Goal: Task Accomplishment & Management: Manage account settings

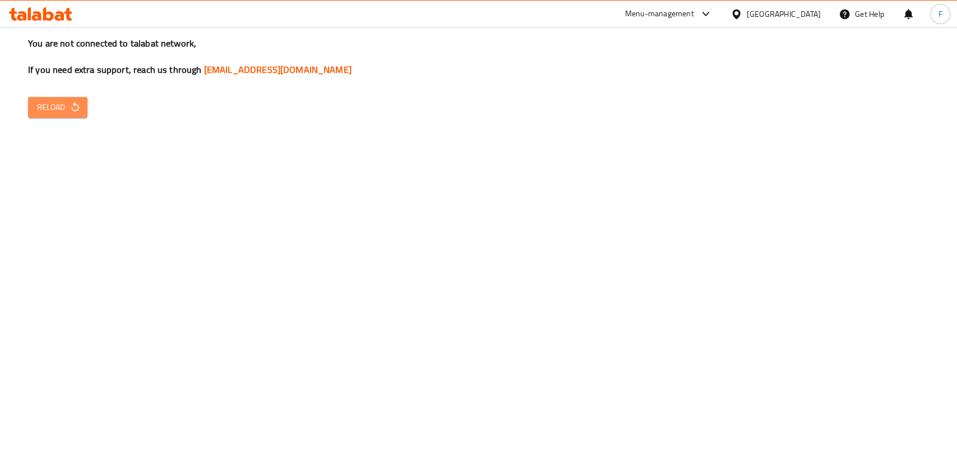
click at [63, 103] on span "Reload" at bounding box center [57, 107] width 41 height 14
click at [48, 100] on span "Reload" at bounding box center [57, 107] width 41 height 14
click at [36, 104] on button "Reload" at bounding box center [57, 107] width 59 height 21
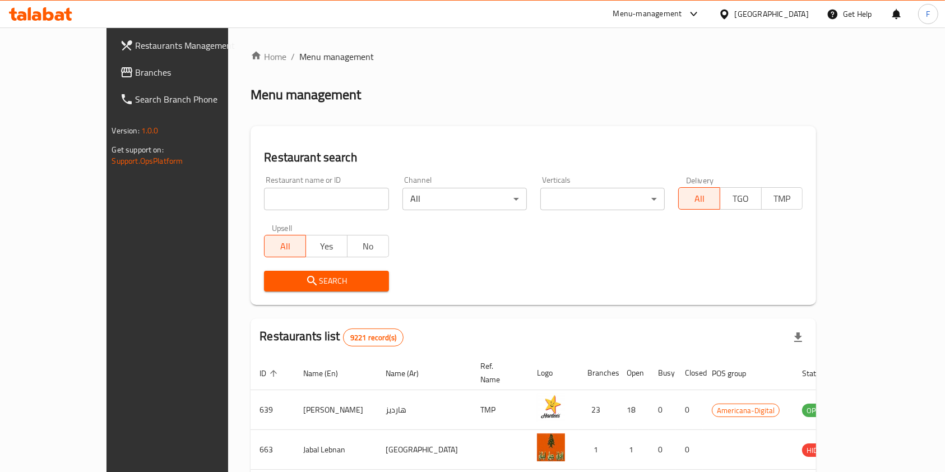
click at [264, 195] on input "search" at bounding box center [326, 199] width 124 height 22
type input "take away"
click at [306, 278] on span "Search" at bounding box center [326, 281] width 106 height 14
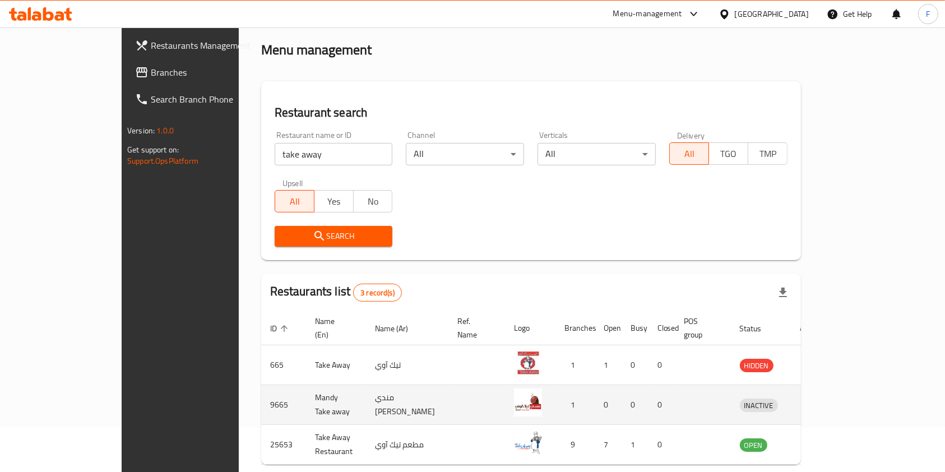
scroll to position [84, 0]
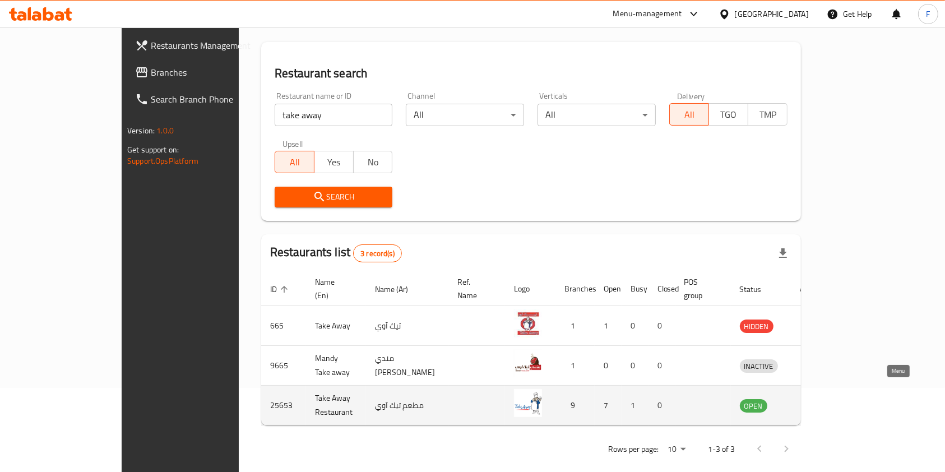
click at [813, 401] on icon "enhanced table" at bounding box center [807, 406] width 12 height 10
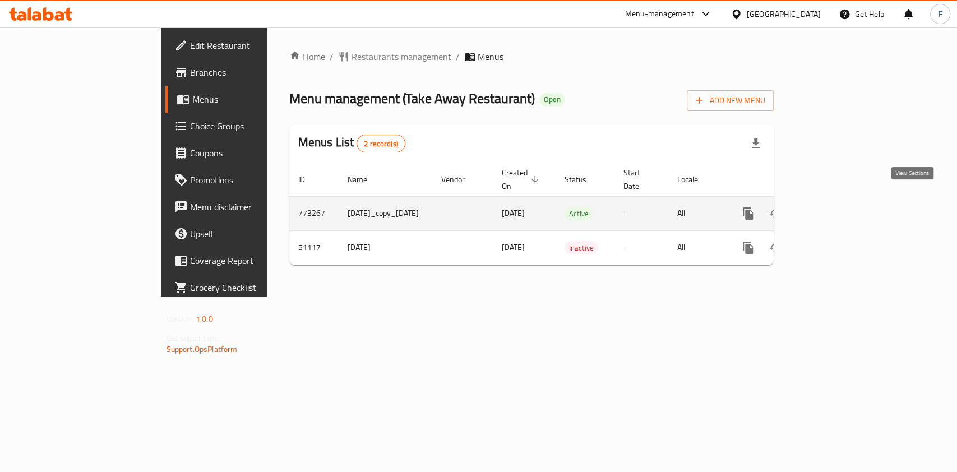
click at [836, 207] on icon "enhanced table" at bounding box center [828, 213] width 13 height 13
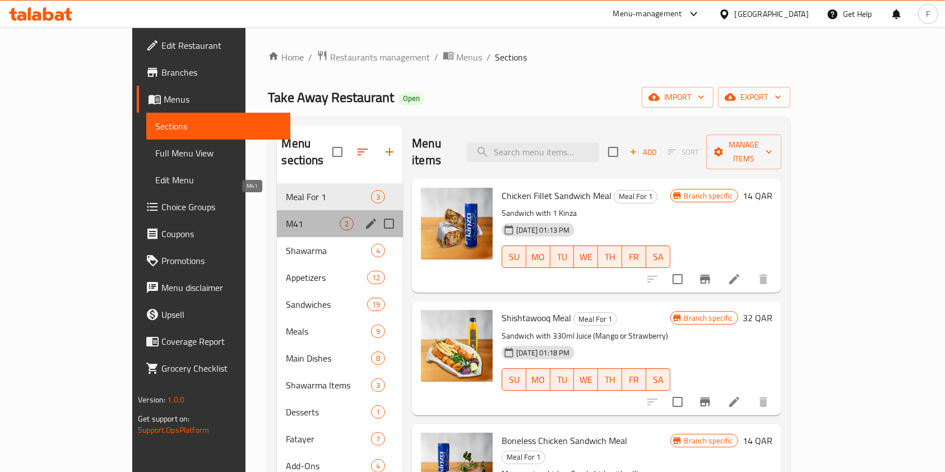
click at [286, 217] on span "M41" at bounding box center [313, 223] width 54 height 13
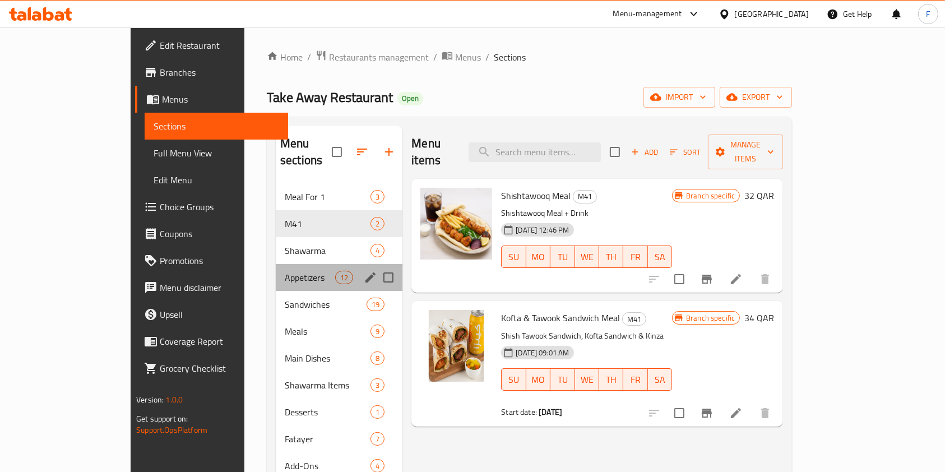
click at [276, 264] on div "Appetizers 12" at bounding box center [339, 277] width 127 height 27
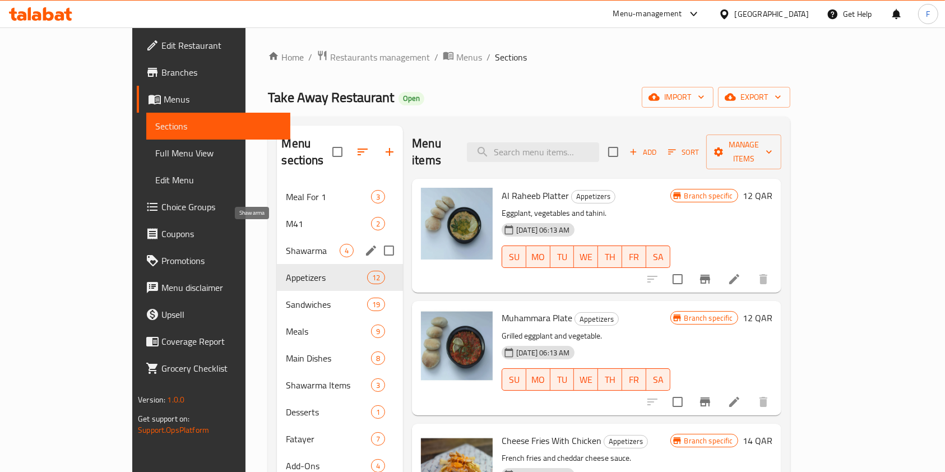
click at [286, 244] on span "Shawarma" at bounding box center [313, 250] width 54 height 13
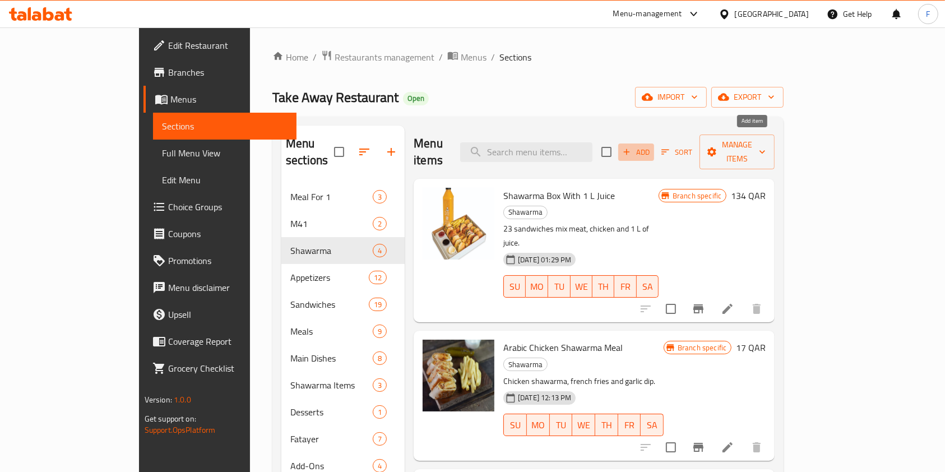
click at [651, 146] on span "Add" at bounding box center [636, 152] width 30 height 13
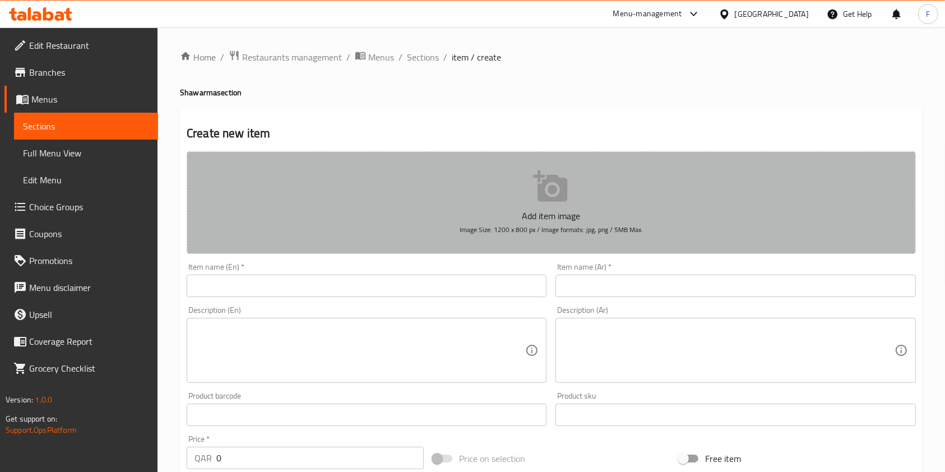
click at [552, 192] on icon "button" at bounding box center [550, 185] width 34 height 31
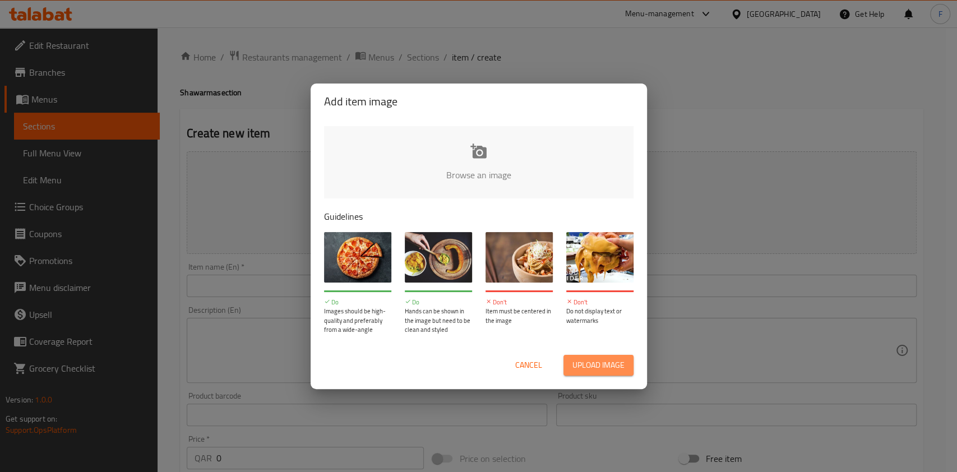
click at [605, 362] on span "Upload image" at bounding box center [598, 365] width 52 height 14
type input "C:\fakepath\SHAWARMA BOX.jpg"
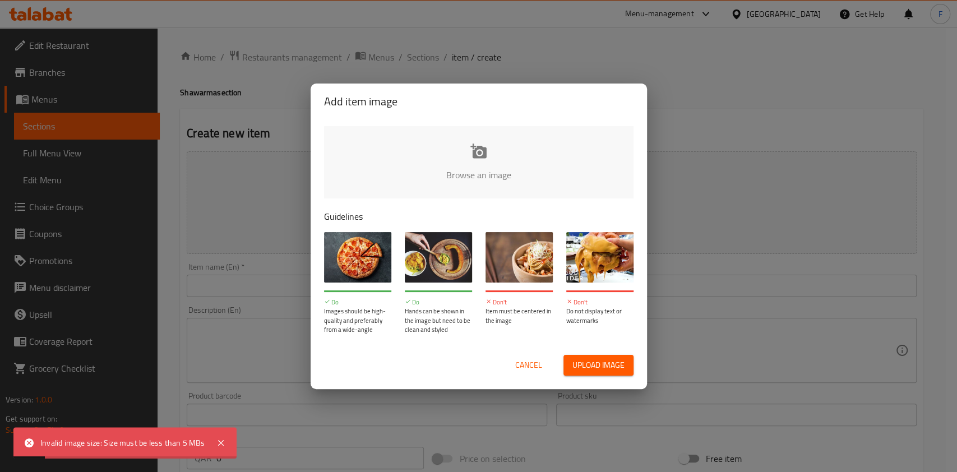
drag, startPoint x: 200, startPoint y: 439, endPoint x: 75, endPoint y: 437, distance: 125.6
click at [100, 437] on div "Invalid image size: Size must be less than 5 MBs" at bounding box center [122, 443] width 165 height 12
click at [41, 436] on div "Invalid image size: Size must be less than 5 MBs" at bounding box center [124, 442] width 223 height 31
click at [519, 364] on span "Cancel" at bounding box center [528, 365] width 27 height 14
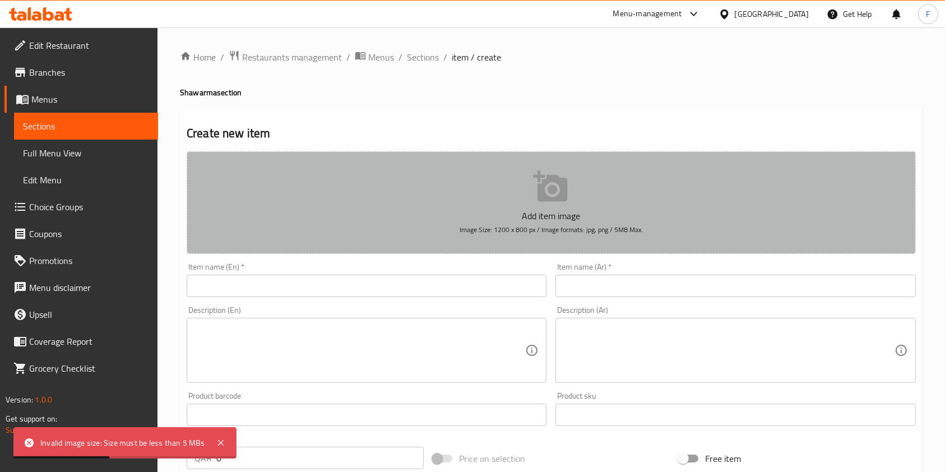
drag, startPoint x: 640, startPoint y: 226, endPoint x: 532, endPoint y: 230, distance: 107.7
click at [532, 230] on span "Image Size: 1200 x 800 px / Image formats: jpg, png / 5MB Max." at bounding box center [551, 229] width 183 height 13
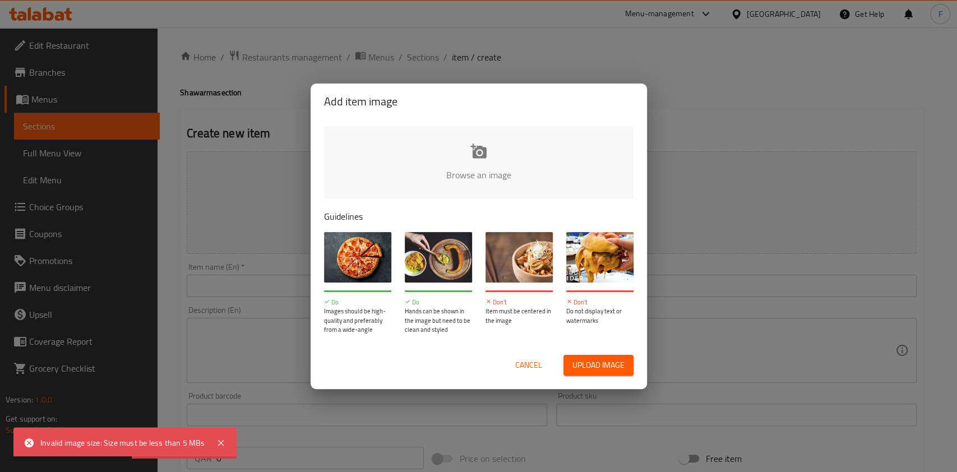
click at [743, 103] on div "Add item image Browse an image Guidelines Do Images should be high-quality and …" at bounding box center [478, 236] width 957 height 472
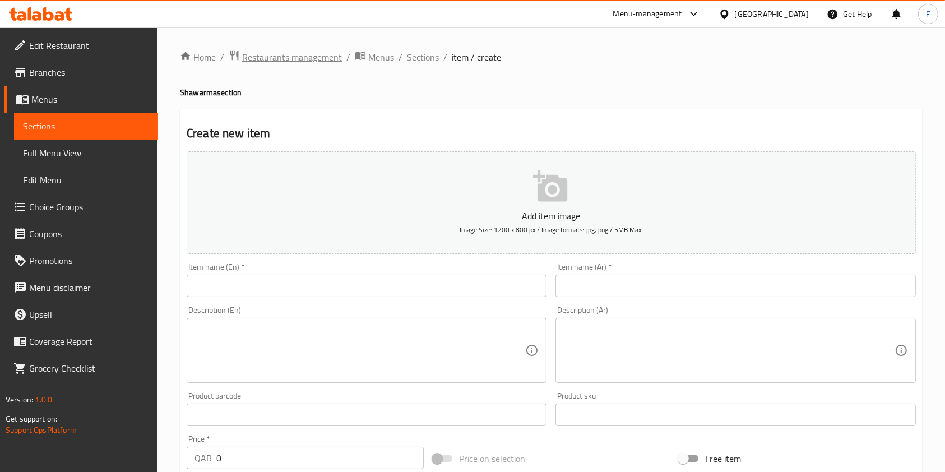
click at [261, 59] on span "Restaurants management" at bounding box center [292, 56] width 100 height 13
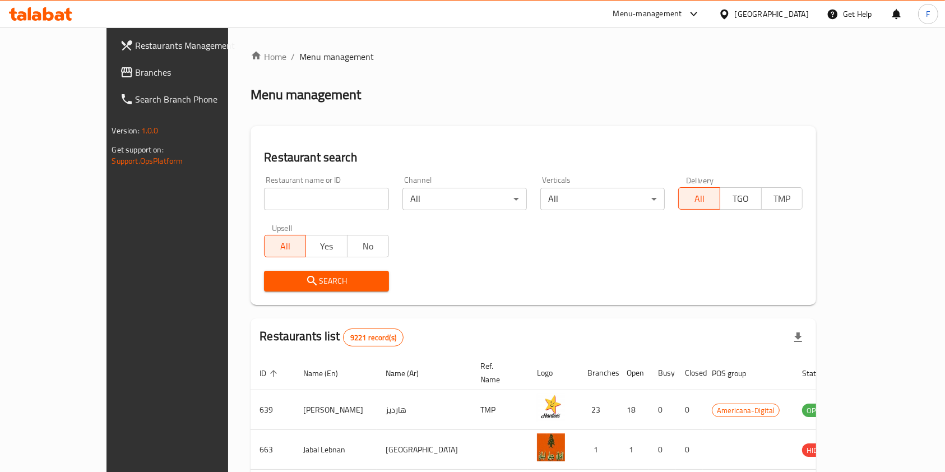
click at [136, 48] on span "Restaurants Management" at bounding box center [196, 45] width 120 height 13
click at [265, 191] on input "search" at bounding box center [326, 199] width 124 height 22
type input "take away"
click button "Search" at bounding box center [326, 281] width 124 height 21
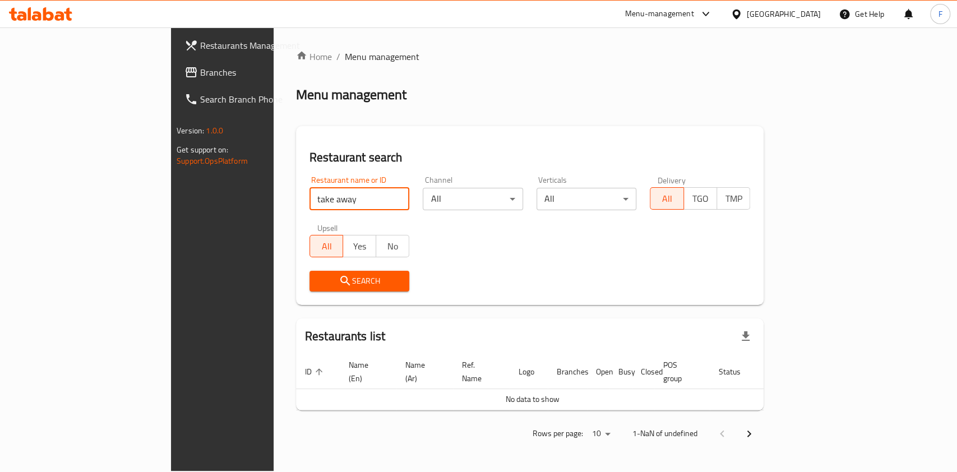
drag, startPoint x: 264, startPoint y: 197, endPoint x: 194, endPoint y: 200, distance: 69.5
click at [309, 200] on input "take away" at bounding box center [359, 199] width 100 height 22
click at [694, 11] on div "Menu-management" at bounding box center [659, 13] width 69 height 13
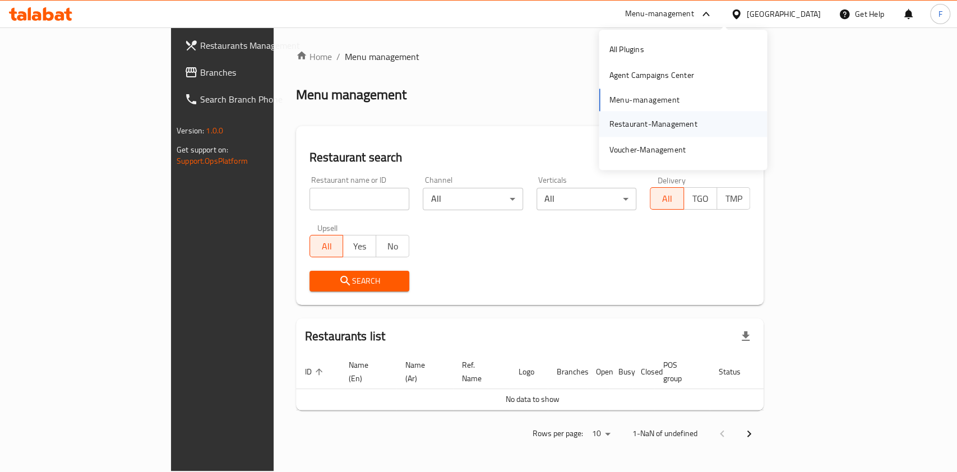
click at [651, 132] on div "Restaurant-Management" at bounding box center [653, 124] width 106 height 26
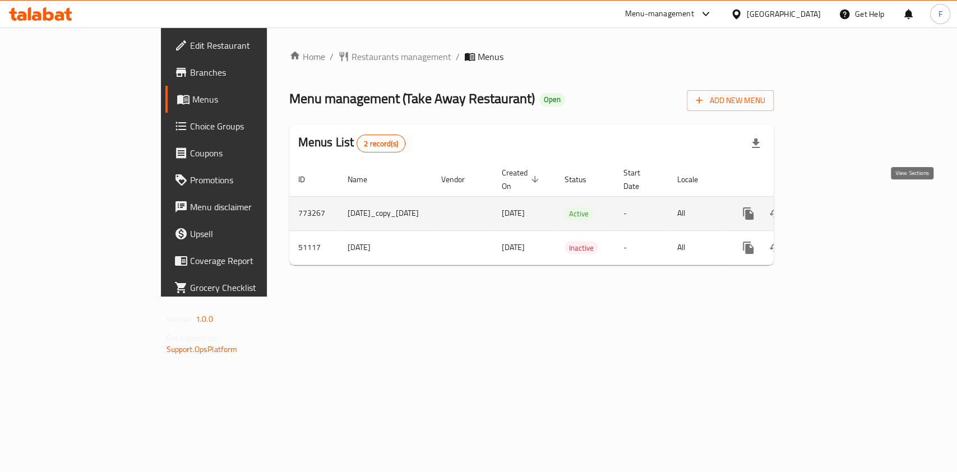
click at [836, 207] on icon "enhanced table" at bounding box center [828, 213] width 13 height 13
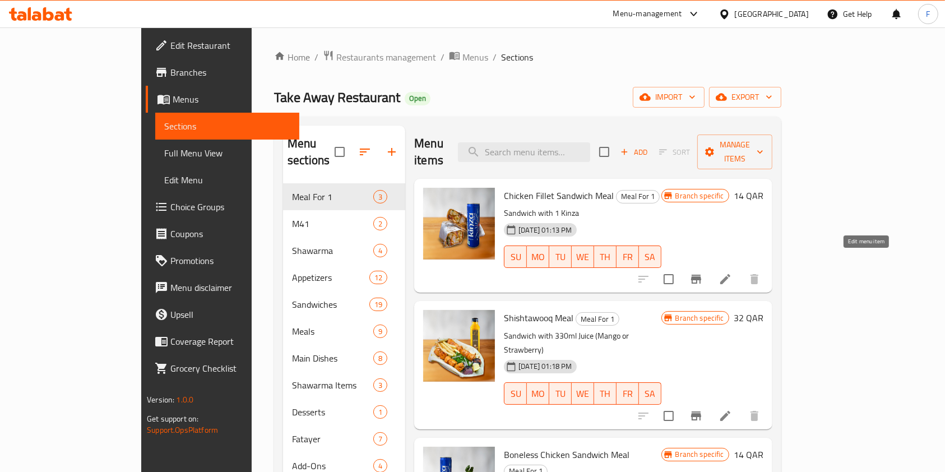
click at [732, 272] on icon at bounding box center [725, 278] width 13 height 13
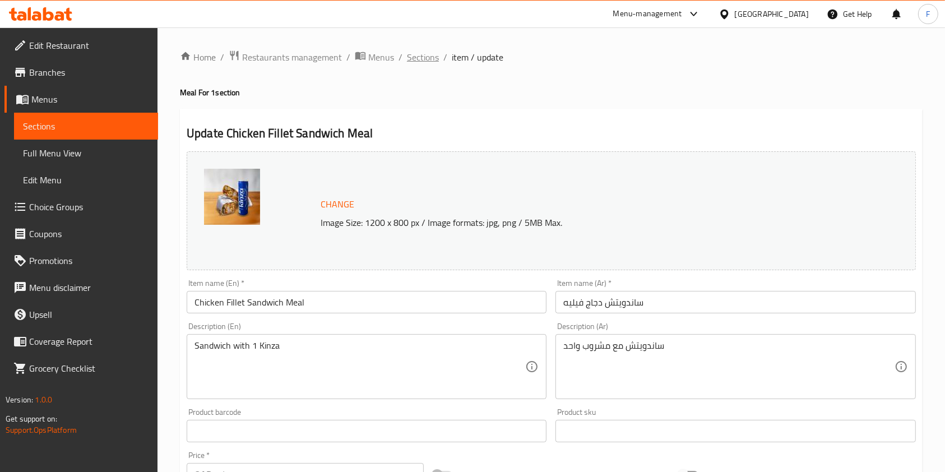
click at [423, 58] on span "Sections" at bounding box center [423, 56] width 32 height 13
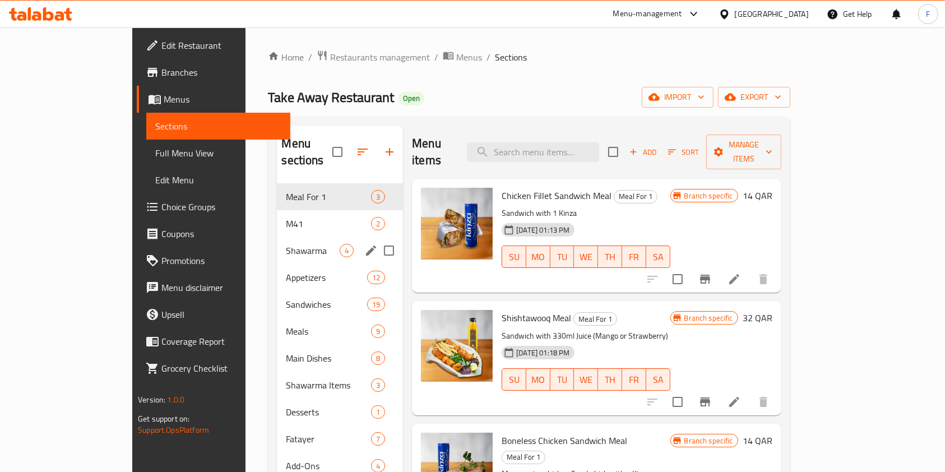
click at [277, 244] on div "Shawarma 4" at bounding box center [340, 250] width 126 height 27
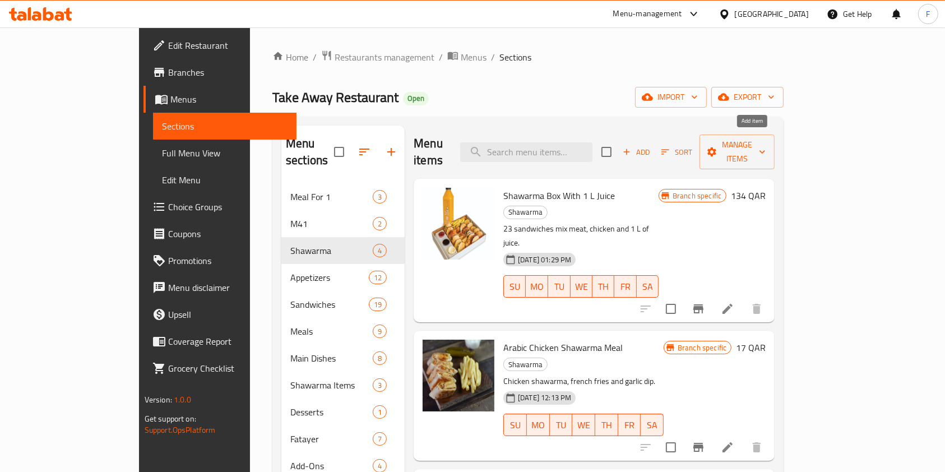
click at [651, 146] on span "Add" at bounding box center [636, 152] width 30 height 13
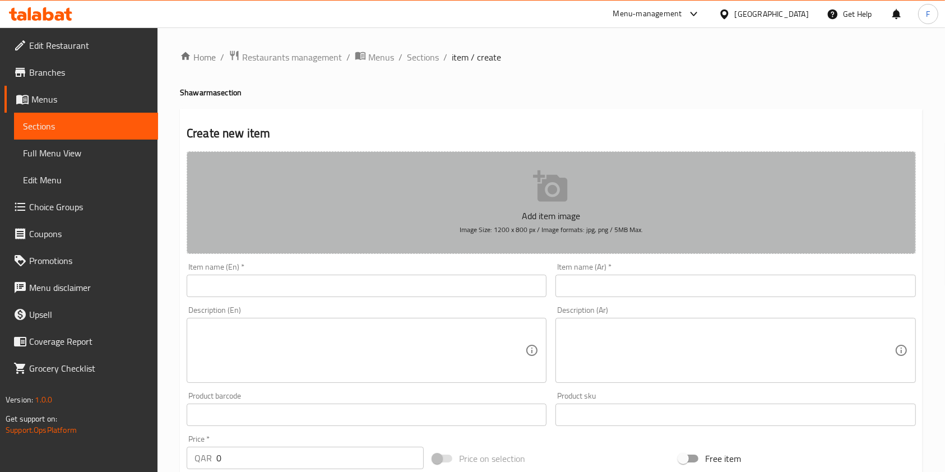
click at [558, 175] on icon "button" at bounding box center [551, 187] width 36 height 36
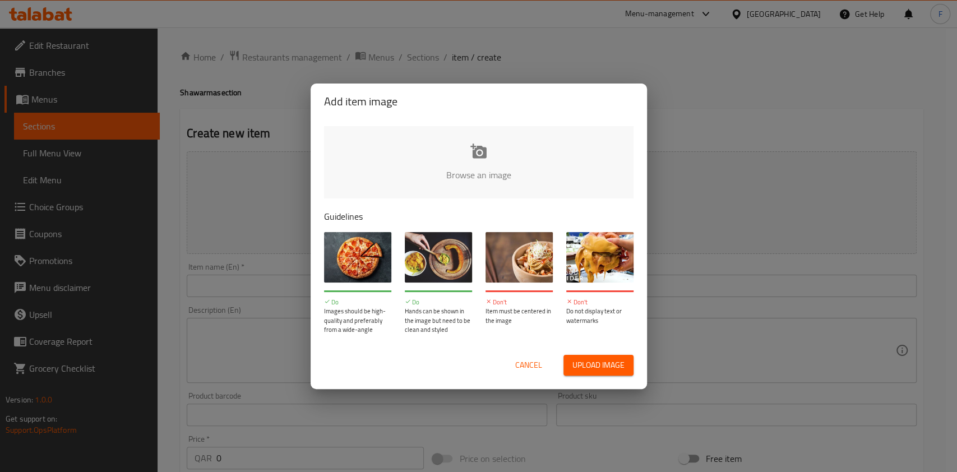
click at [600, 372] on button "Upload image" at bounding box center [598, 365] width 70 height 21
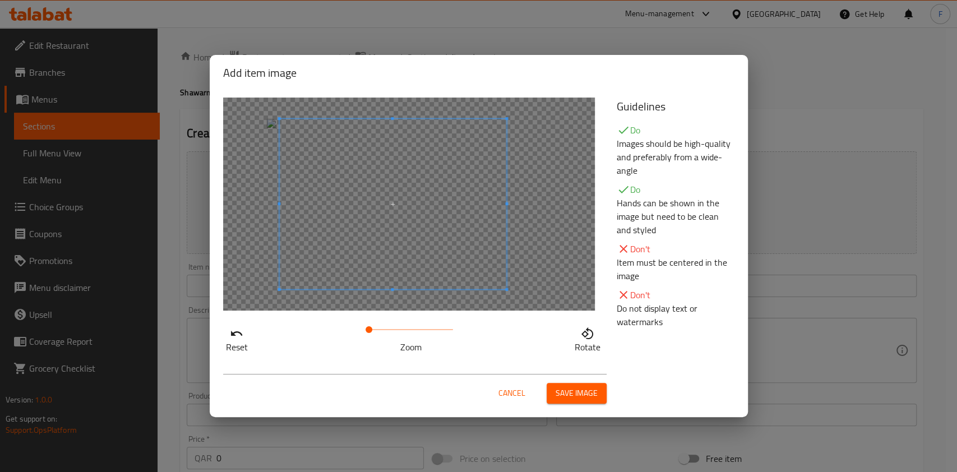
click at [398, 221] on span at bounding box center [392, 204] width 227 height 170
click at [572, 391] on span "Save image" at bounding box center [576, 393] width 42 height 14
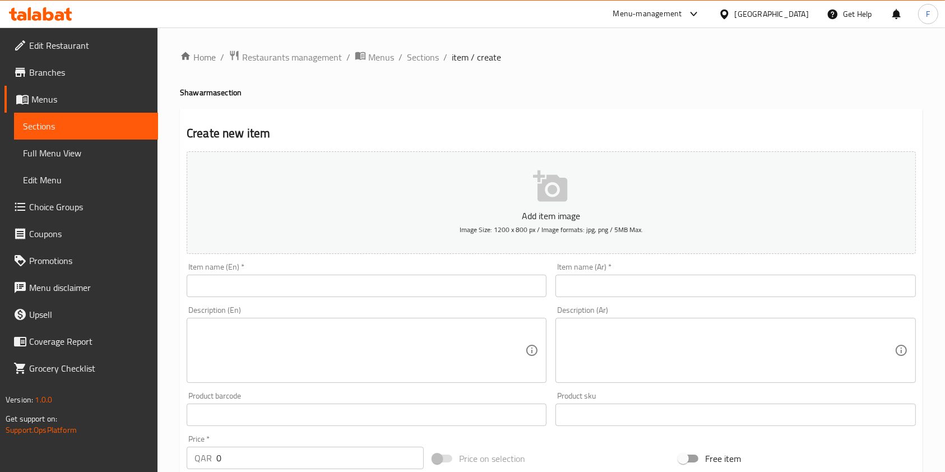
click at [545, 185] on icon "button" at bounding box center [550, 185] width 34 height 31
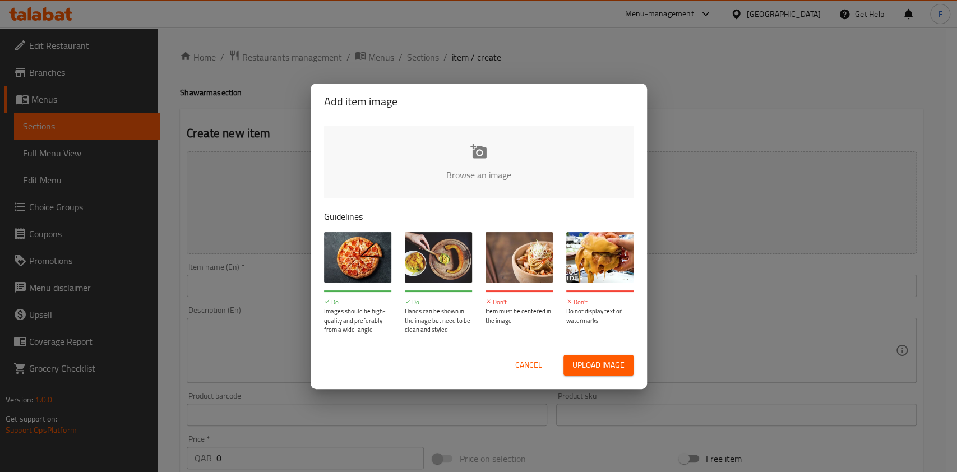
click at [501, 171] on input "file" at bounding box center [857, 178] width 1067 height 105
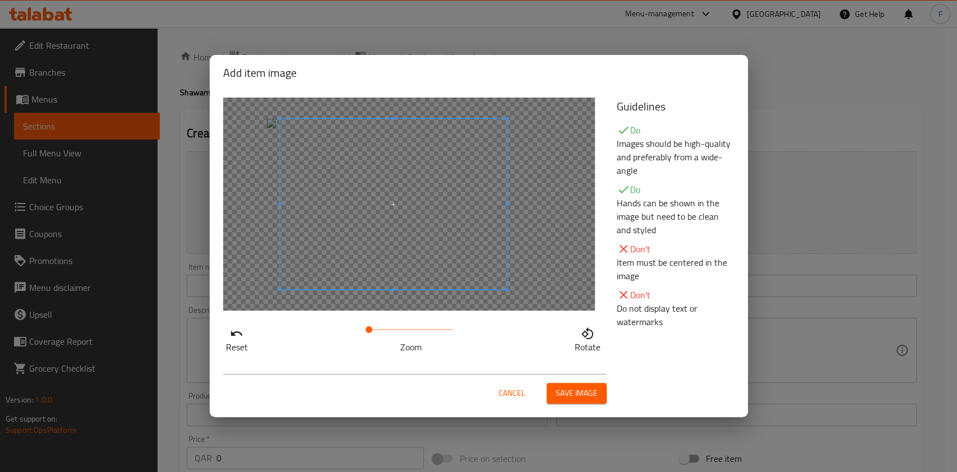
click at [360, 194] on span at bounding box center [393, 204] width 227 height 170
click at [572, 398] on span "Save image" at bounding box center [576, 393] width 42 height 14
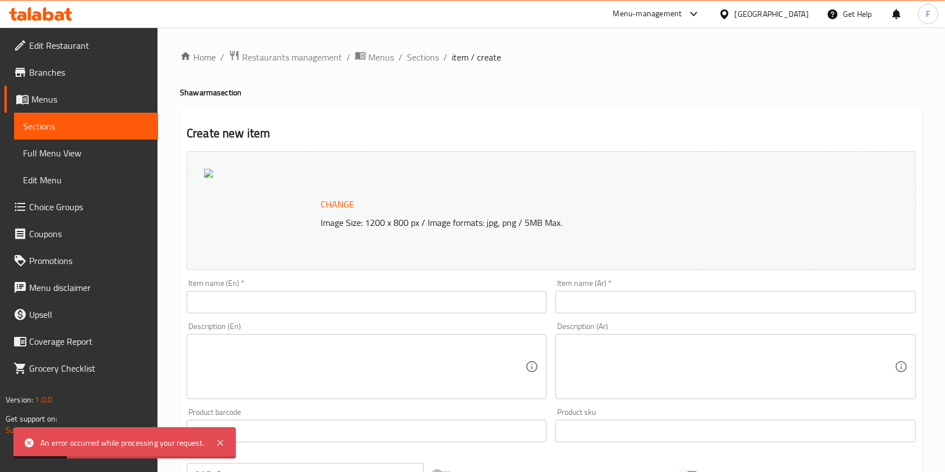
drag, startPoint x: 270, startPoint y: 326, endPoint x: 780, endPoint y: 137, distance: 544.4
click at [782, 137] on h2 "Create new item" at bounding box center [551, 133] width 729 height 17
click at [284, 301] on input "text" at bounding box center [367, 302] width 360 height 22
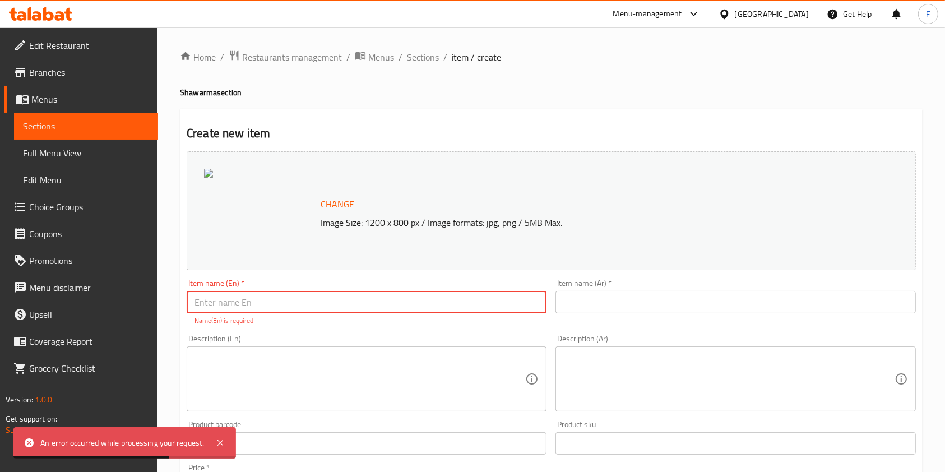
click at [275, 302] on input "text" at bounding box center [367, 302] width 360 height 22
paste input "Shawarma Box"
type input "Shawarma Box"
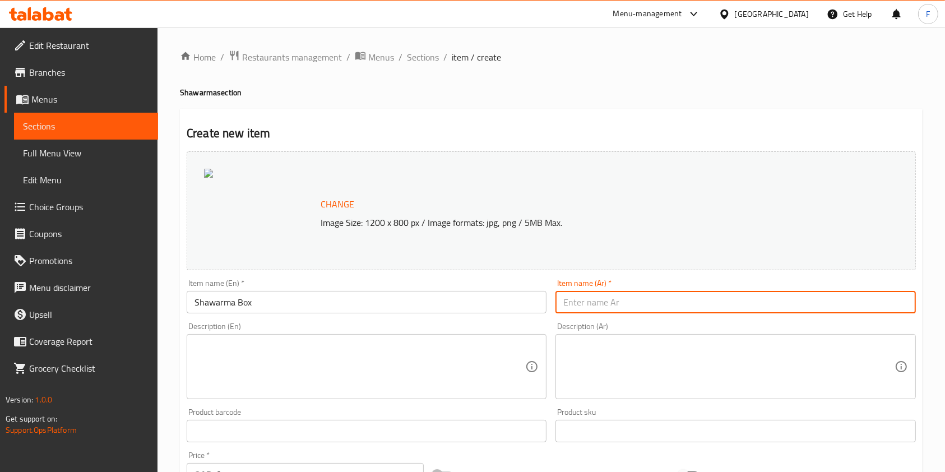
click at [639, 308] on input "text" at bounding box center [735, 302] width 360 height 22
click at [574, 298] on input "text" at bounding box center [735, 302] width 360 height 22
drag, startPoint x: 577, startPoint y: 300, endPoint x: 545, endPoint y: 302, distance: 32.0
click at [545, 302] on div "Change Image Size: 1200 x 800 px / Image formats: jpg, png / 5MB Max. Item name…" at bounding box center [551, 396] width 738 height 499
paste input "علبة شاورما"
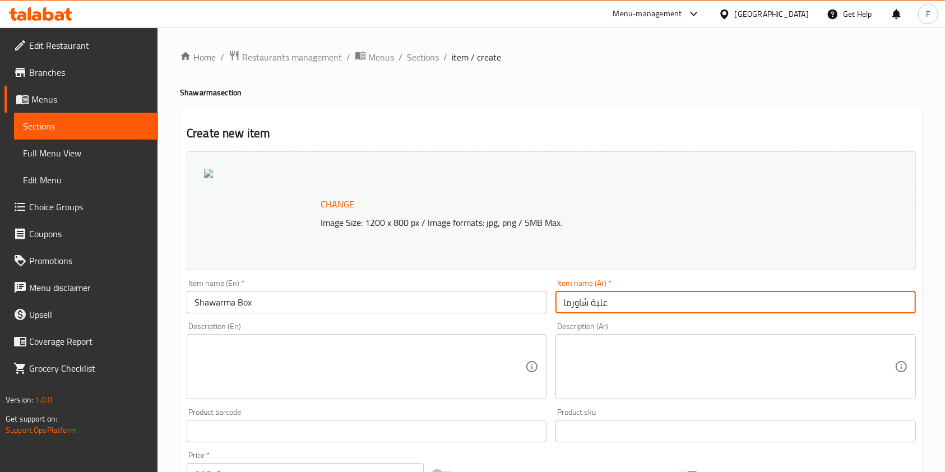
type input "علبة شاورما"
click at [335, 358] on textarea at bounding box center [359, 366] width 331 height 53
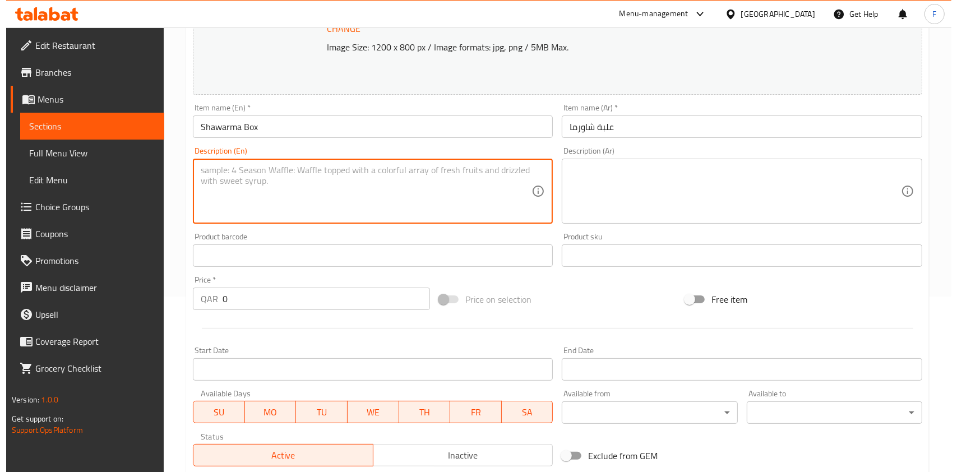
scroll to position [299, 0]
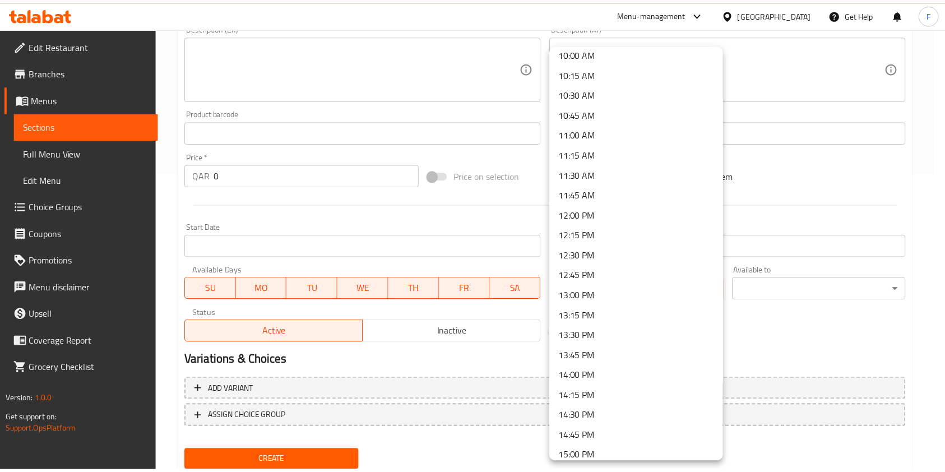
scroll to position [897, 0]
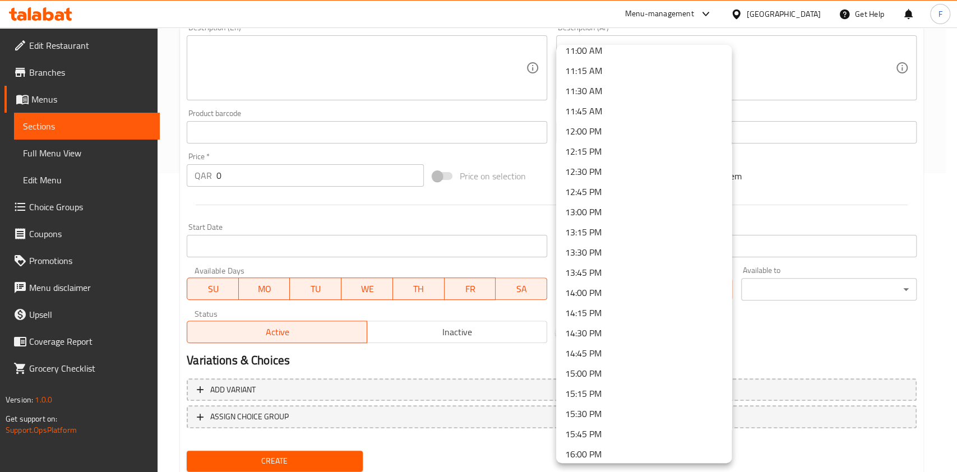
click at [585, 328] on li "14:30 PM" at bounding box center [643, 333] width 175 height 20
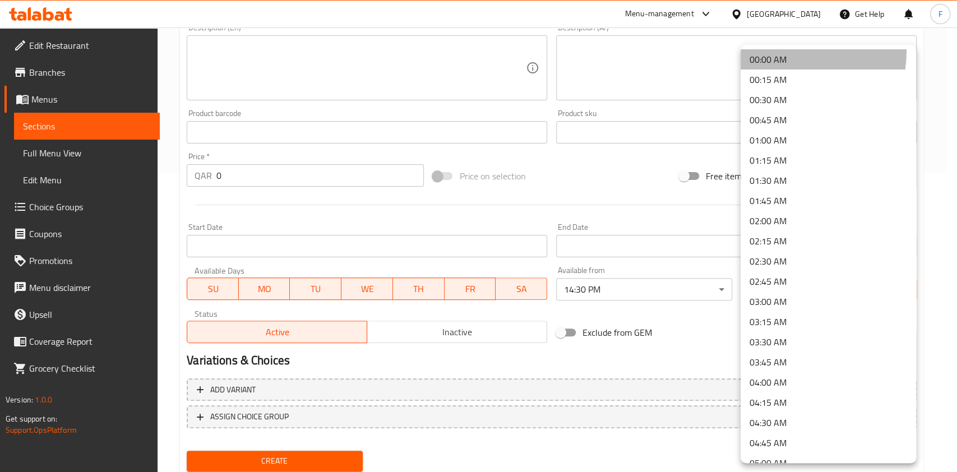
click at [772, 51] on li "00:00 AM" at bounding box center [827, 59] width 175 height 20
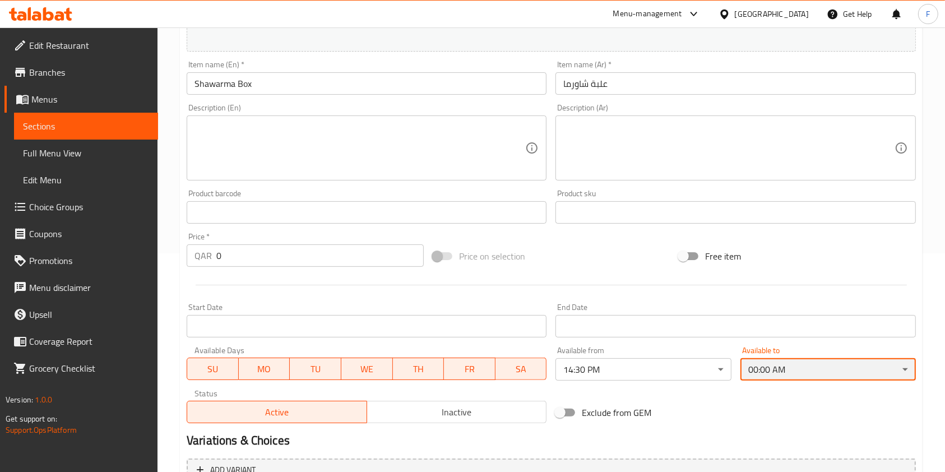
scroll to position [75, 0]
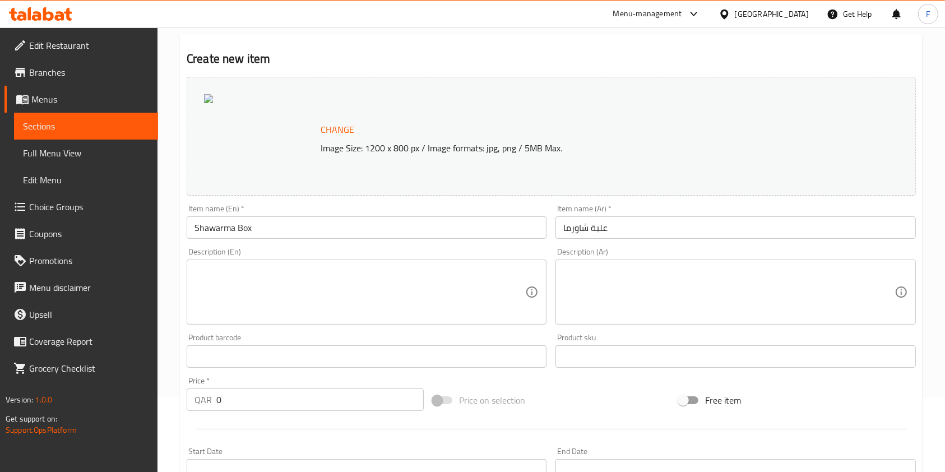
click at [237, 310] on textarea at bounding box center [359, 292] width 331 height 53
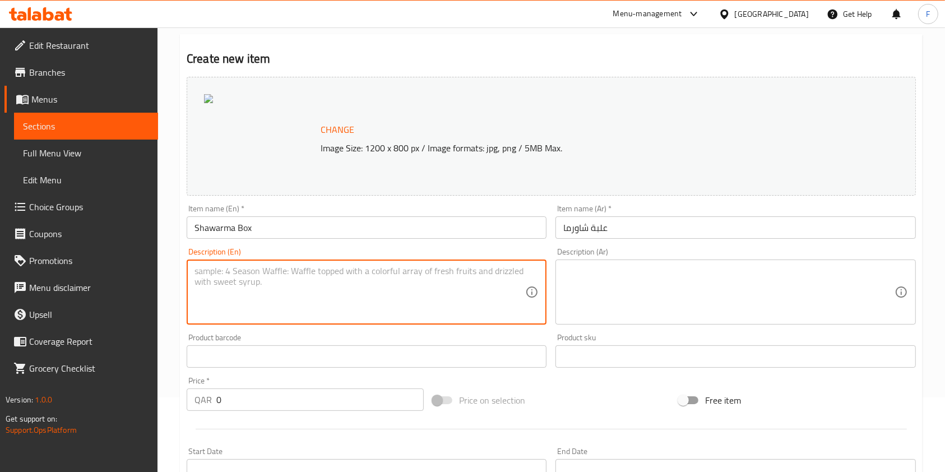
paste textarea "Mini Shawarma chicken and meat, Arabic shawarma French fries Mix Sauce: Pomegra…"
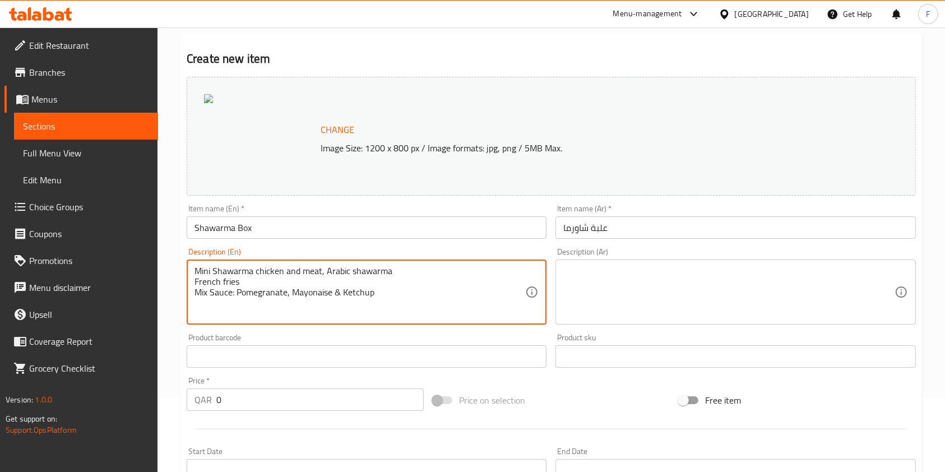
type textarea "Mini Shawarma chicken and meat, Arabic shawarma French fries Mix Sauce: Pomegra…"
click at [662, 270] on textarea at bounding box center [728, 292] width 331 height 53
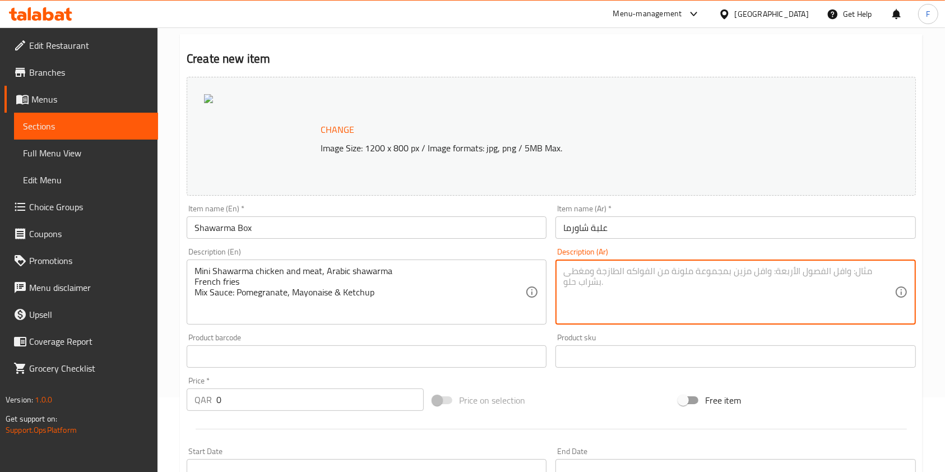
paste textarea "ميني شاورما دجاج ولحم، شاورما عربية بطاطس مقلية صلصة مشكلة: رمان، مايونيز، وكات…"
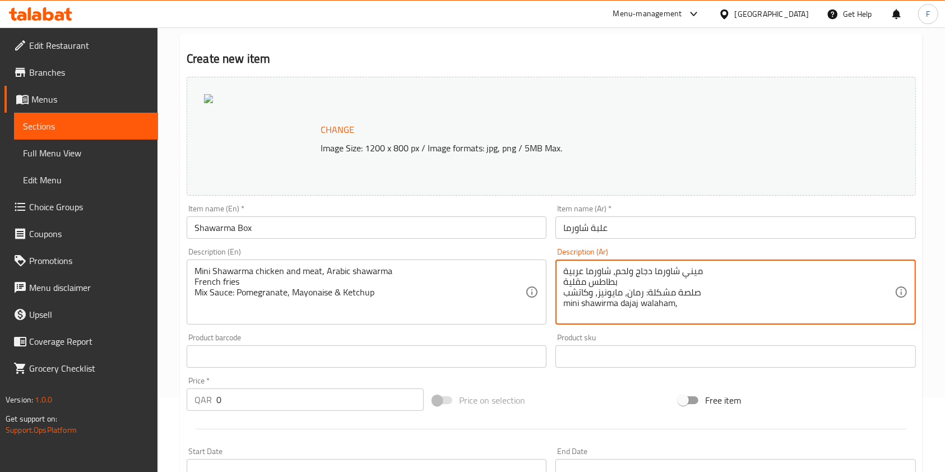
drag, startPoint x: 683, startPoint y: 307, endPoint x: 532, endPoint y: 307, distance: 150.8
click at [532, 307] on div "Change Image Size: 1200 x 800 px / Image formats: jpg, png / 5MB Max. Item name…" at bounding box center [551, 321] width 738 height 499
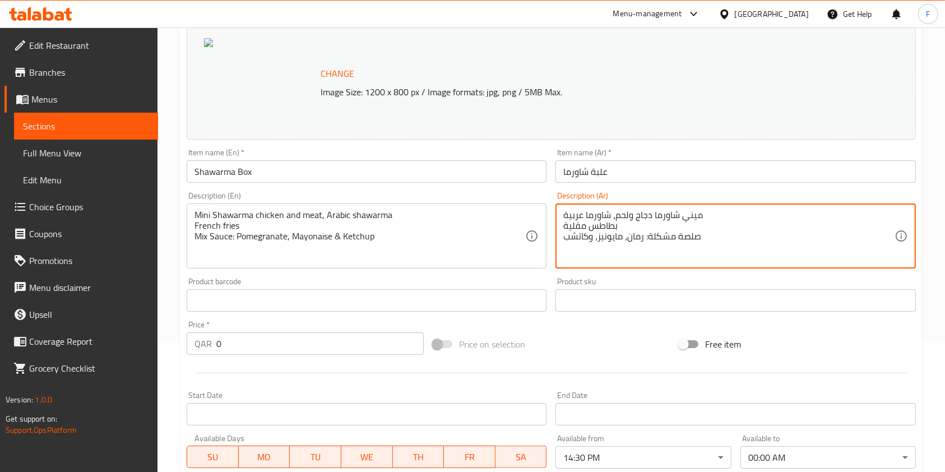
scroll to position [149, 0]
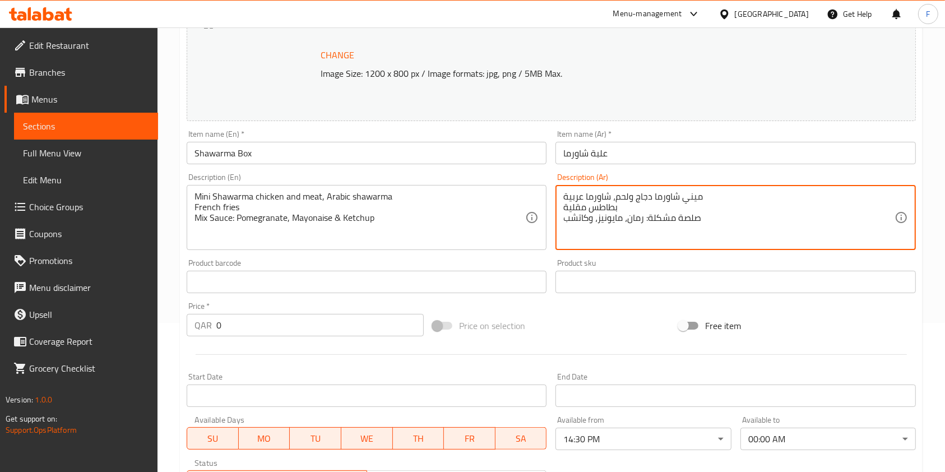
type textarea "ميني شاورما دجاج ولحم، شاورما عربية بطاطس مقلية صلصة مشكلة: رمان، مايونيز، وكات…"
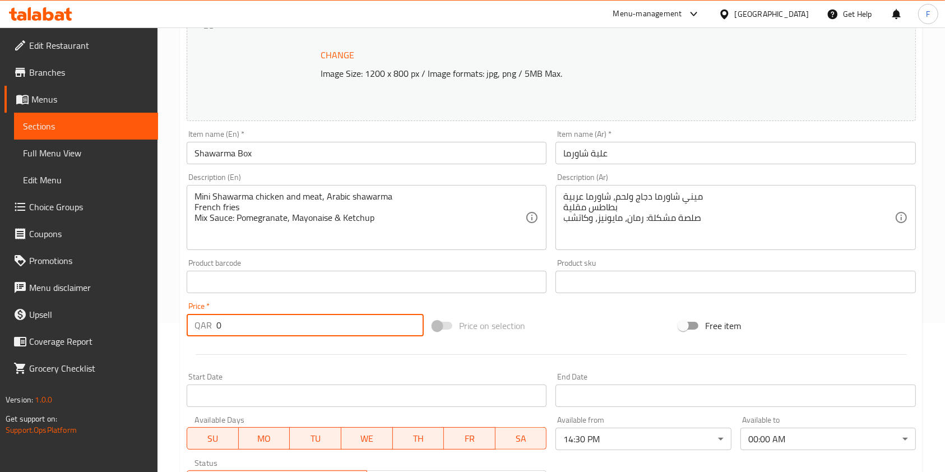
drag, startPoint x: 253, startPoint y: 321, endPoint x: 135, endPoint y: 330, distance: 118.6
click at [154, 333] on div "Edit Restaurant Branches Menus Sections Full Menu View Edit Menu Choice Groups …" at bounding box center [472, 268] width 945 height 781
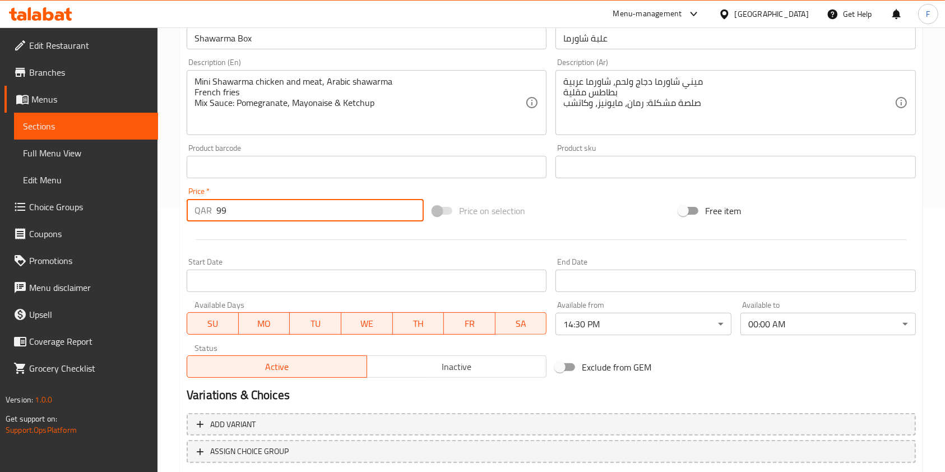
scroll to position [336, 0]
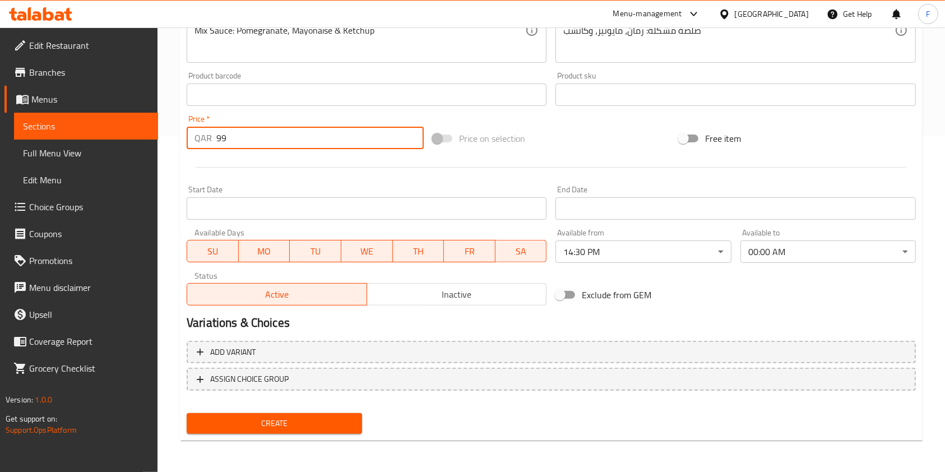
type input "99"
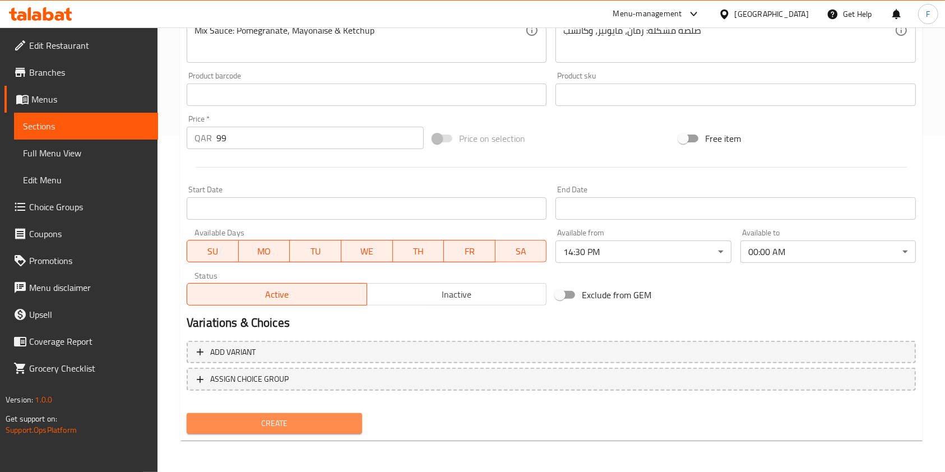
click at [298, 419] on span "Create" at bounding box center [274, 423] width 157 height 14
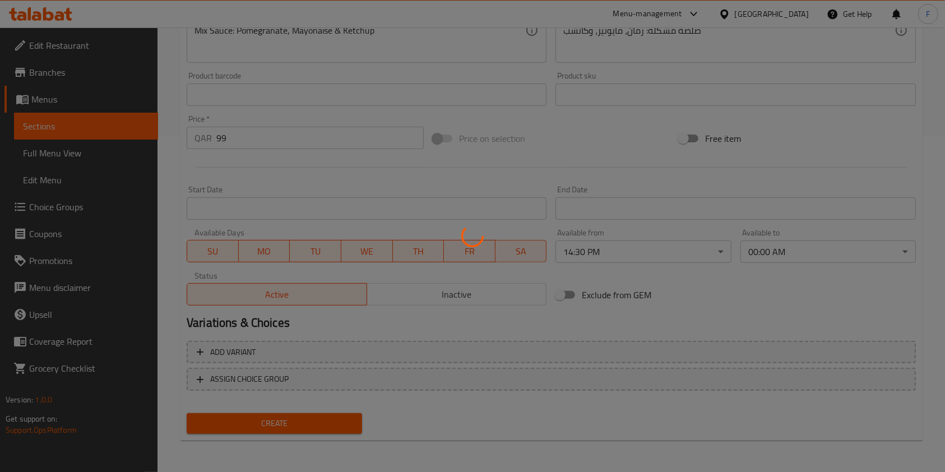
type input "0"
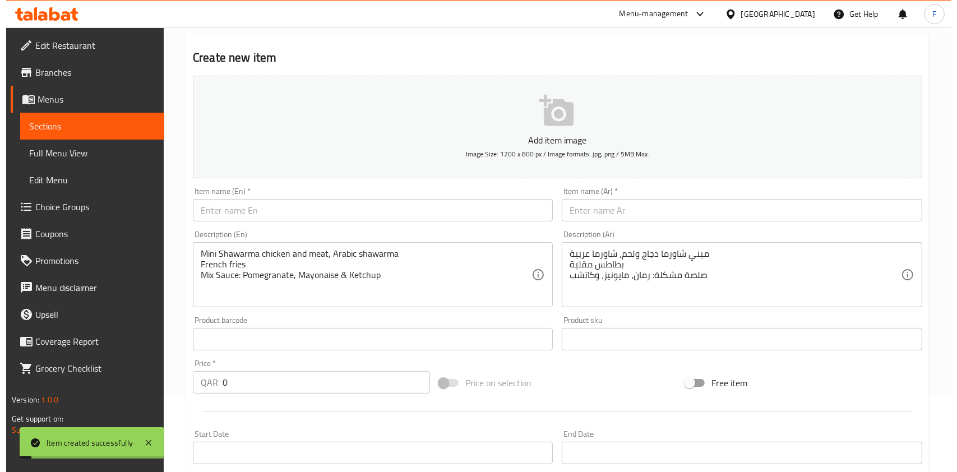
scroll to position [0, 0]
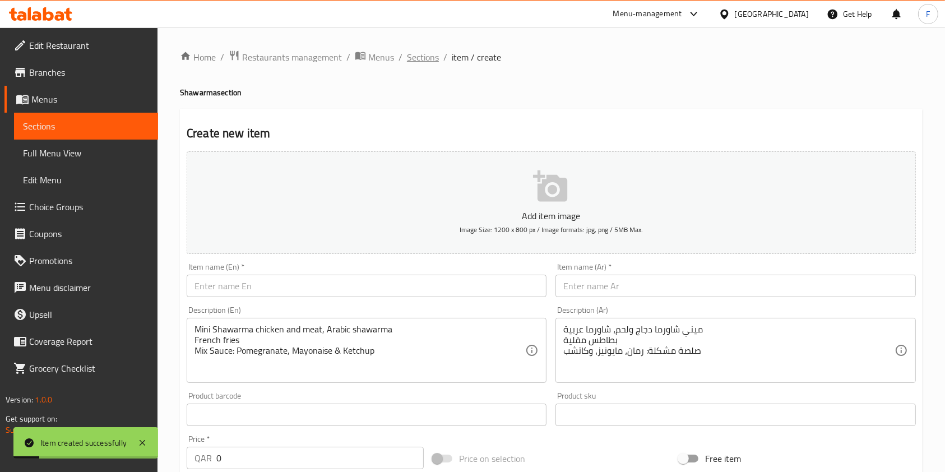
click at [417, 56] on span "Sections" at bounding box center [423, 56] width 32 height 13
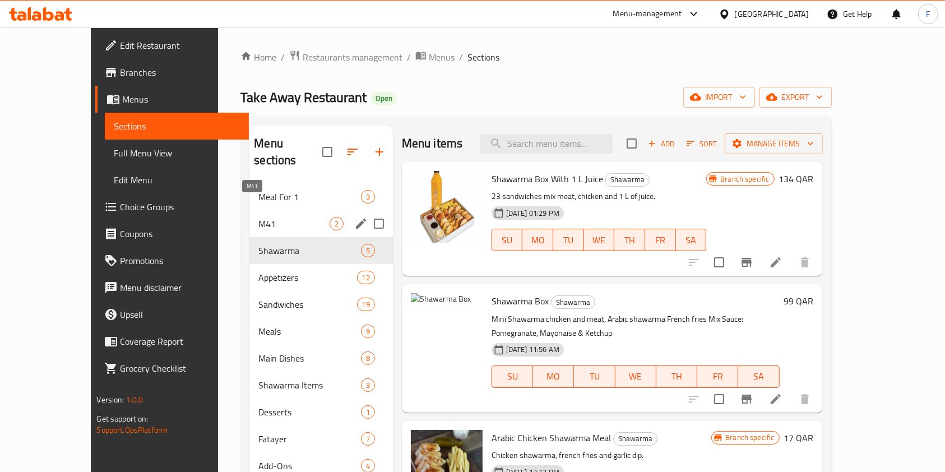
click at [258, 217] on span "M41" at bounding box center [293, 223] width 71 height 13
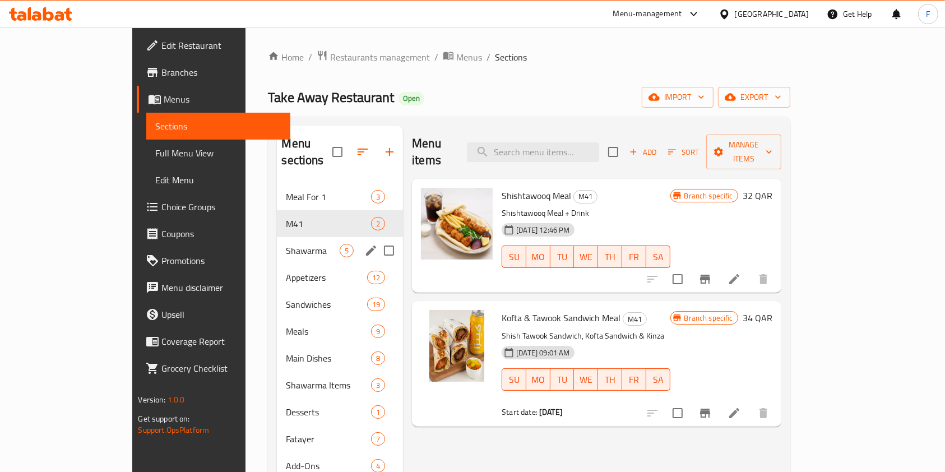
click at [277, 243] on div "Shawarma 5" at bounding box center [340, 250] width 126 height 27
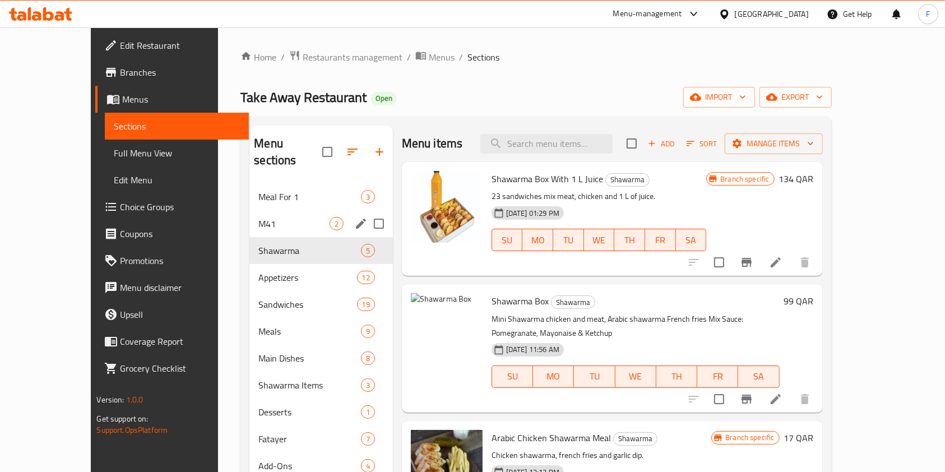
click at [257, 210] on div "M41 2" at bounding box center [320, 223] width 143 height 27
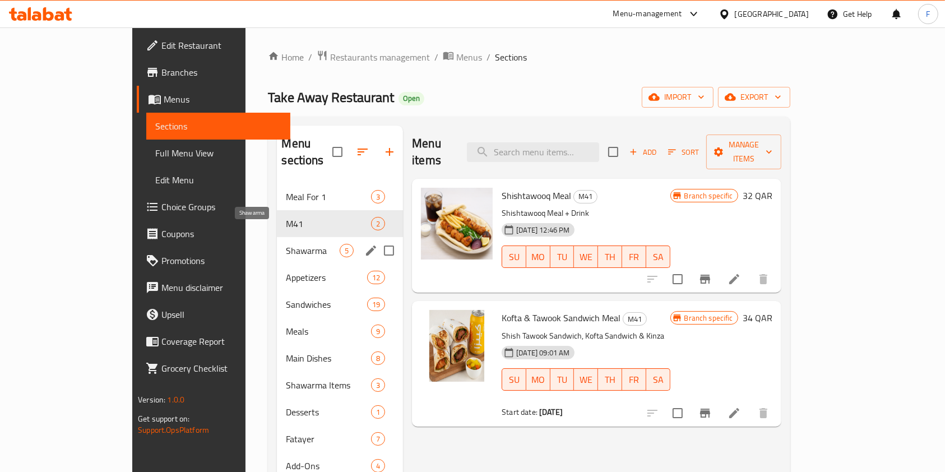
click at [286, 244] on span "Shawarma" at bounding box center [313, 250] width 54 height 13
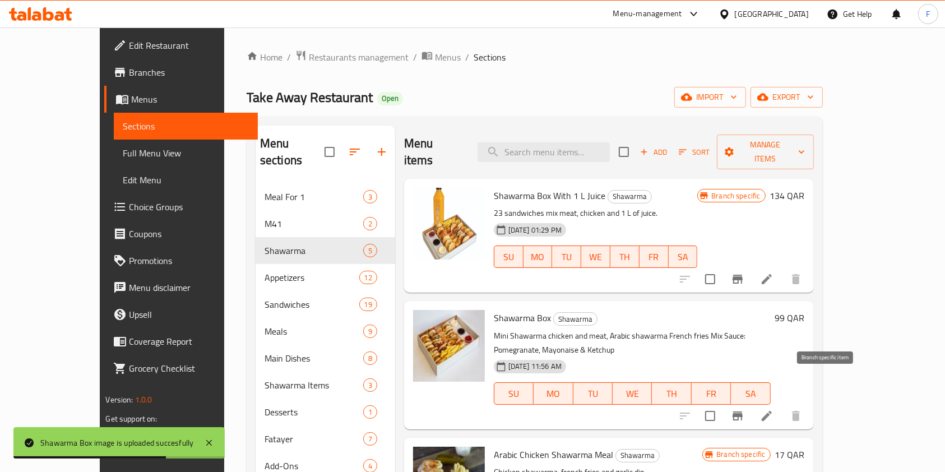
click at [744, 409] on icon "Branch-specific-item" at bounding box center [737, 415] width 13 height 13
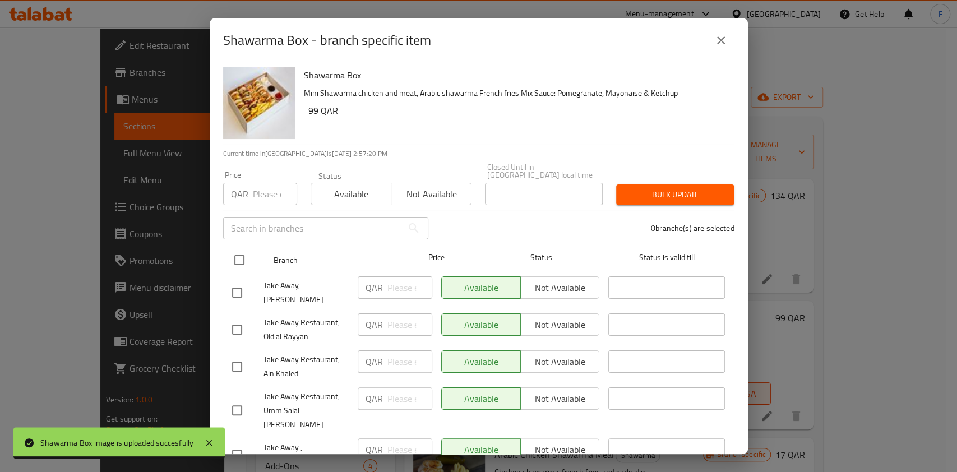
click at [242, 254] on input "checkbox" at bounding box center [240, 260] width 24 height 24
checkbox input "true"
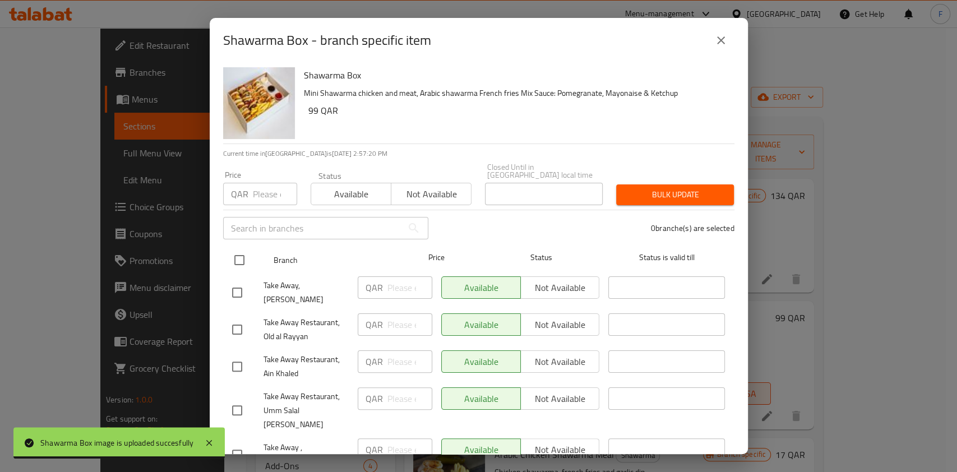
checkbox input "true"
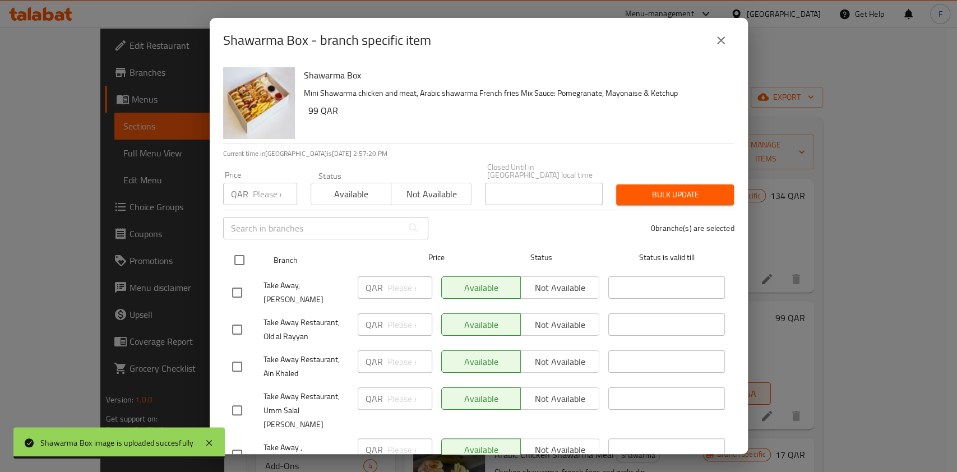
checkbox input "true"
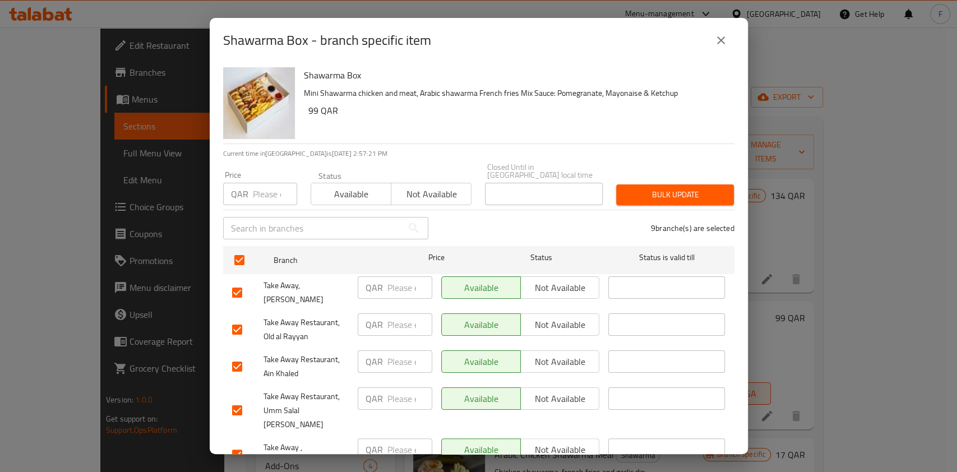
click at [410, 186] on span "Not available" at bounding box center [431, 194] width 71 height 16
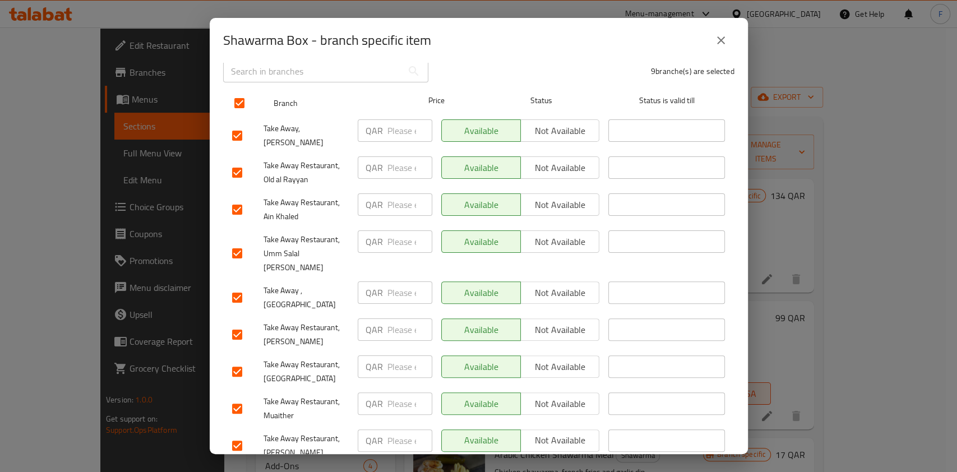
scroll to position [7, 0]
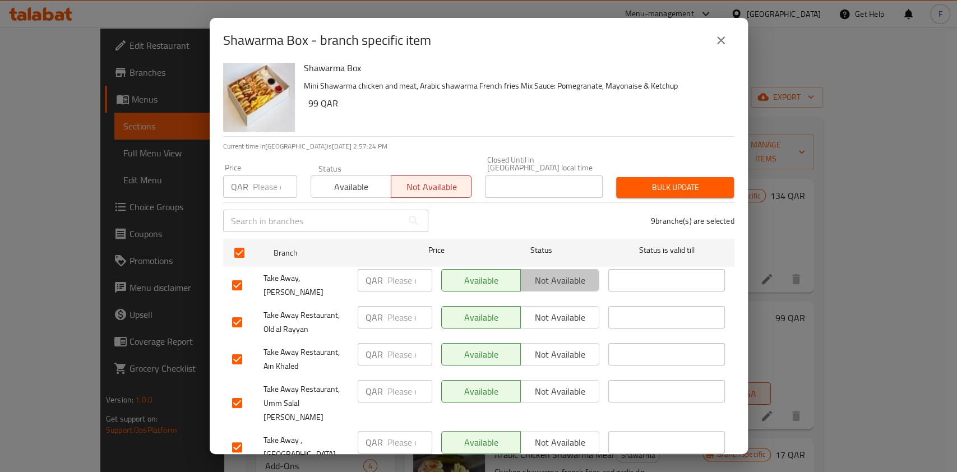
click at [543, 277] on span "Not available" at bounding box center [560, 280] width 70 height 16
click at [537, 309] on span "Not available" at bounding box center [560, 317] width 70 height 16
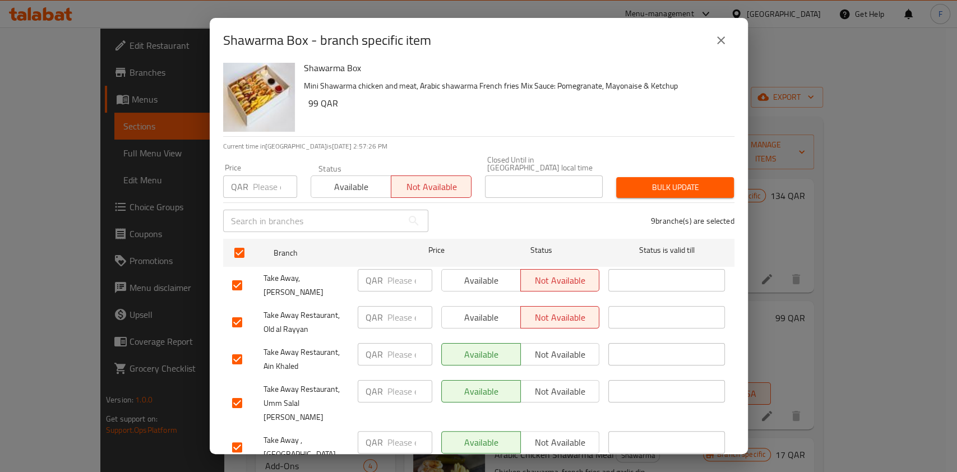
click at [646, 182] on span "Bulk update" at bounding box center [675, 187] width 100 height 14
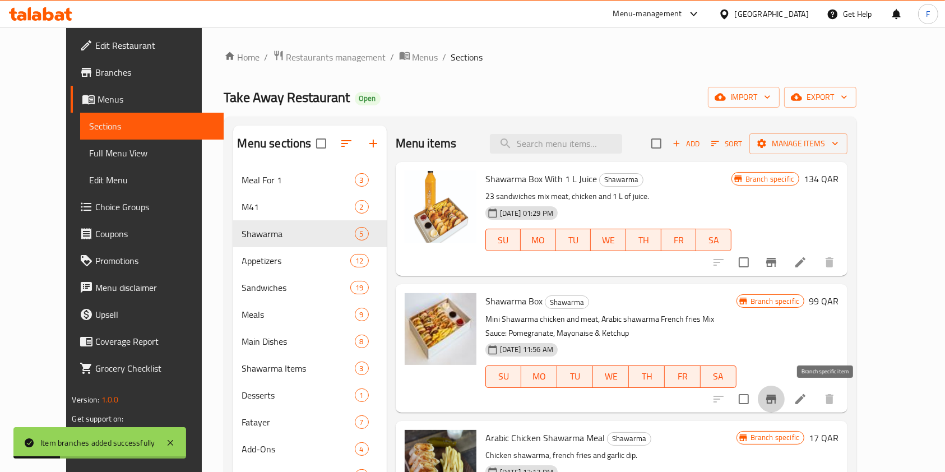
click at [785, 386] on button "Branch-specific-item" at bounding box center [771, 399] width 27 height 27
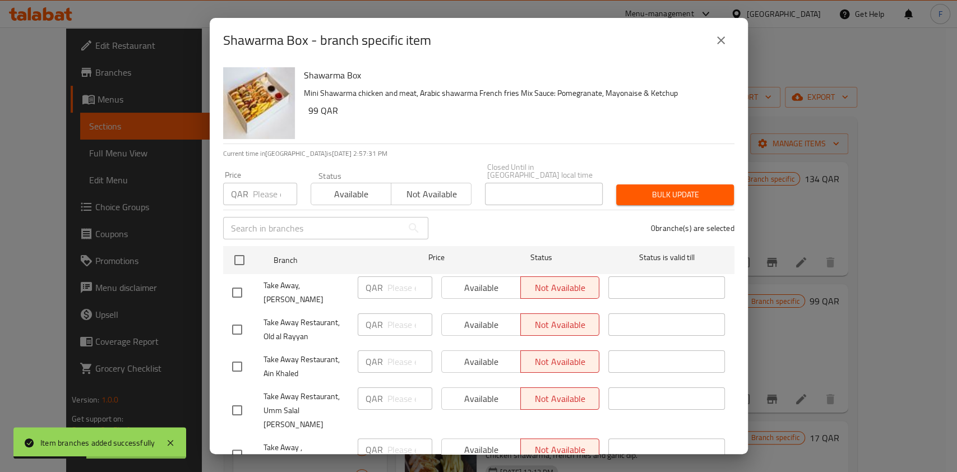
scroll to position [157, 0]
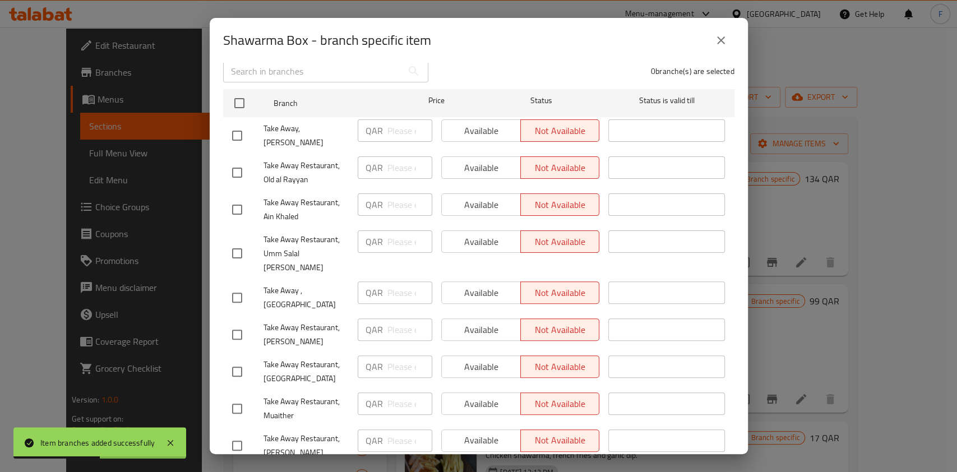
click at [556, 471] on span "Save" at bounding box center [478, 479] width 493 height 14
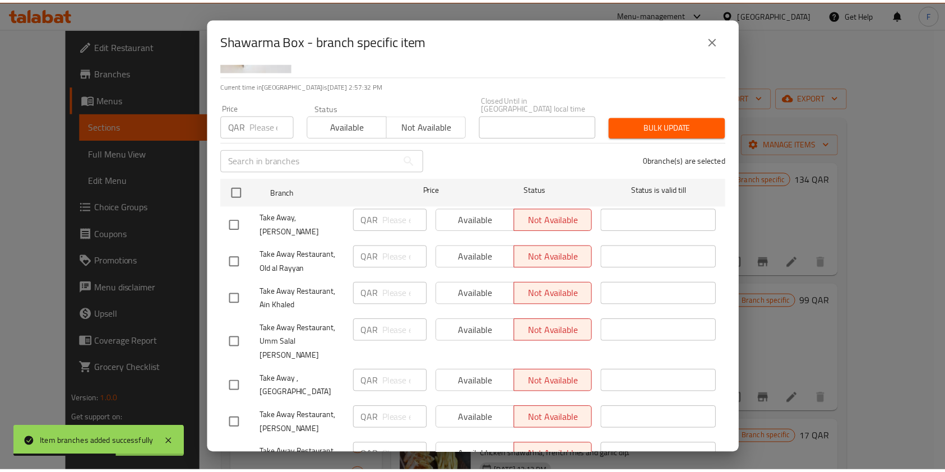
scroll to position [0, 0]
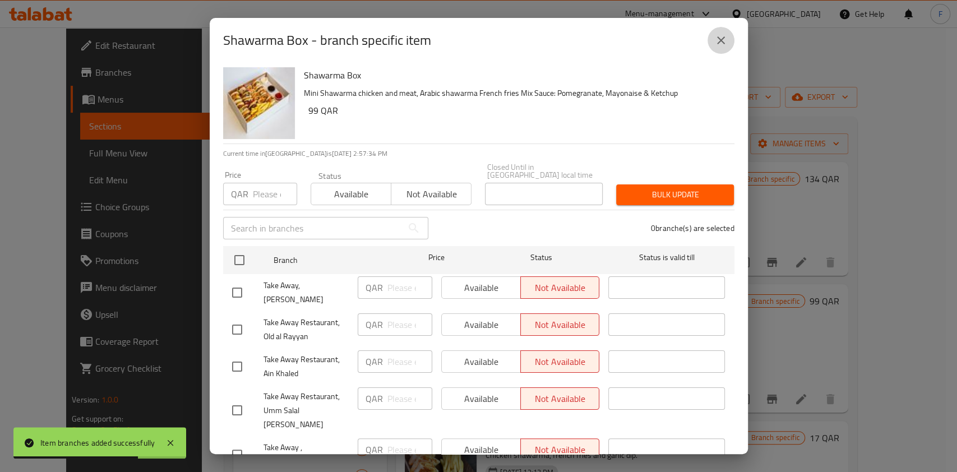
click at [714, 41] on icon "close" at bounding box center [720, 40] width 13 height 13
